Goal: Navigation & Orientation: Go to known website

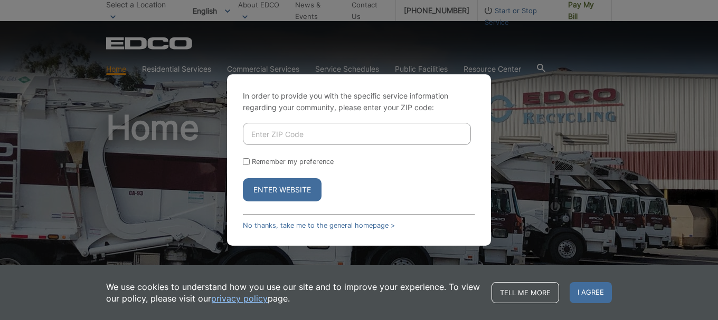
type input "91941"
click at [250, 162] on div "Remember my preference" at bounding box center [359, 162] width 232 height 8
click at [245, 163] on input "Remember my preference" at bounding box center [246, 161] width 7 height 7
checkbox input "true"
click at [297, 188] on button "Enter Website" at bounding box center [282, 189] width 79 height 23
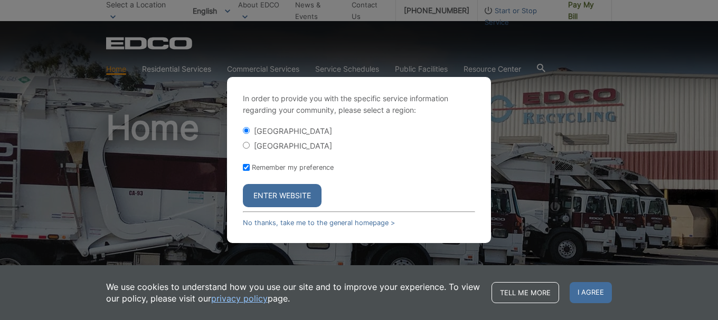
click at [292, 188] on button "Enter Website" at bounding box center [282, 195] width 79 height 23
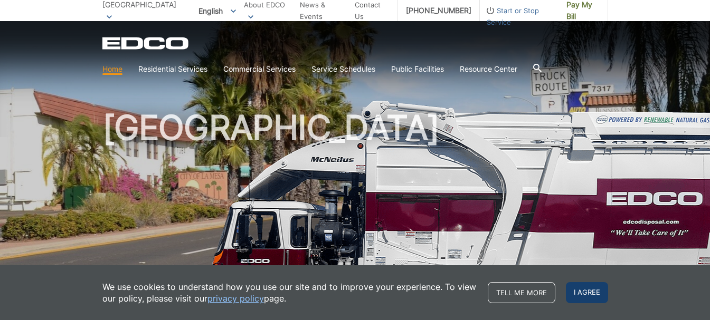
click at [590, 291] on span "I agree" at bounding box center [587, 292] width 42 height 21
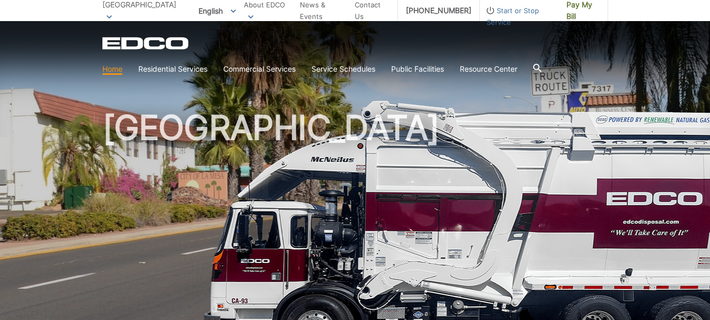
click at [105, 67] on link "Home" at bounding box center [112, 69] width 20 height 12
click at [112, 15] on icon at bounding box center [109, 17] width 5 height 4
